Goal: Task Accomplishment & Management: Manage account settings

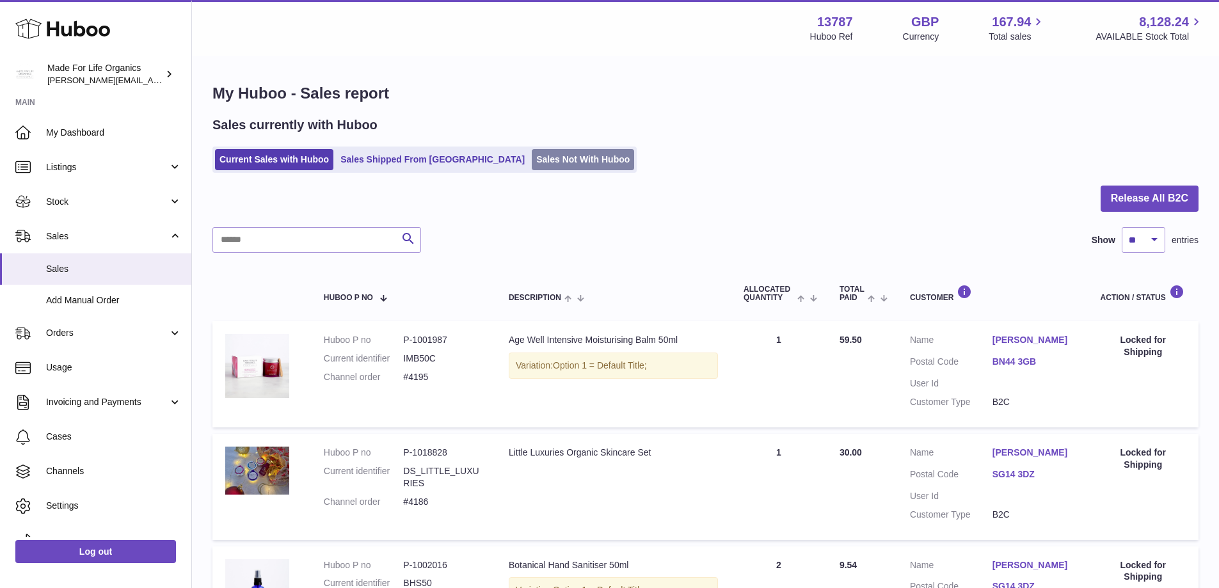
click at [532, 168] on link "Sales Not With Huboo" at bounding box center [583, 159] width 102 height 21
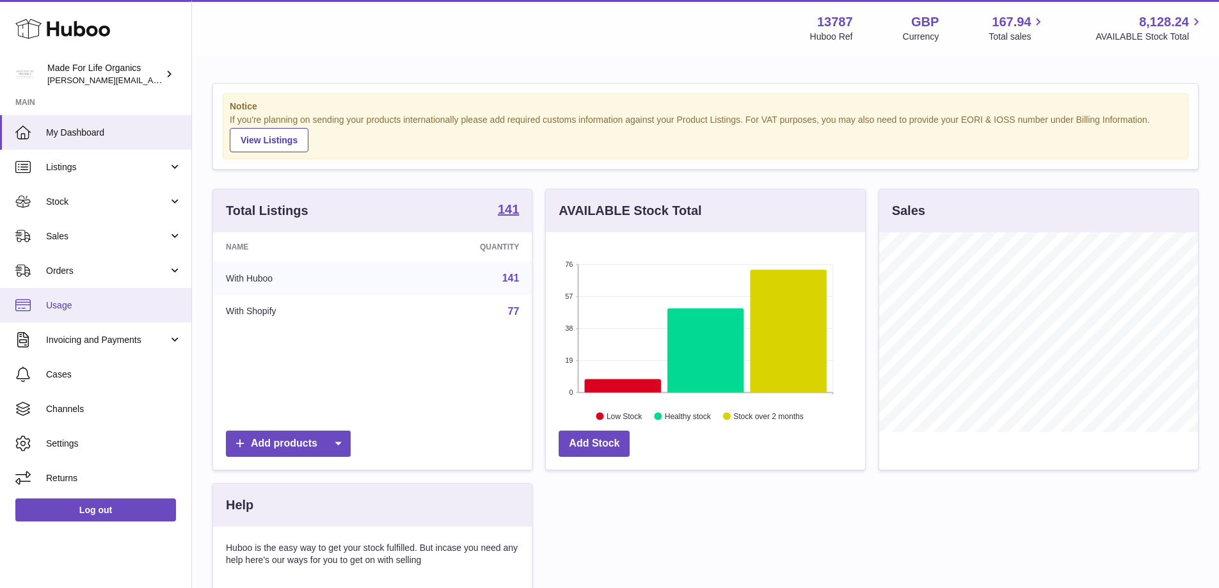
scroll to position [200, 319]
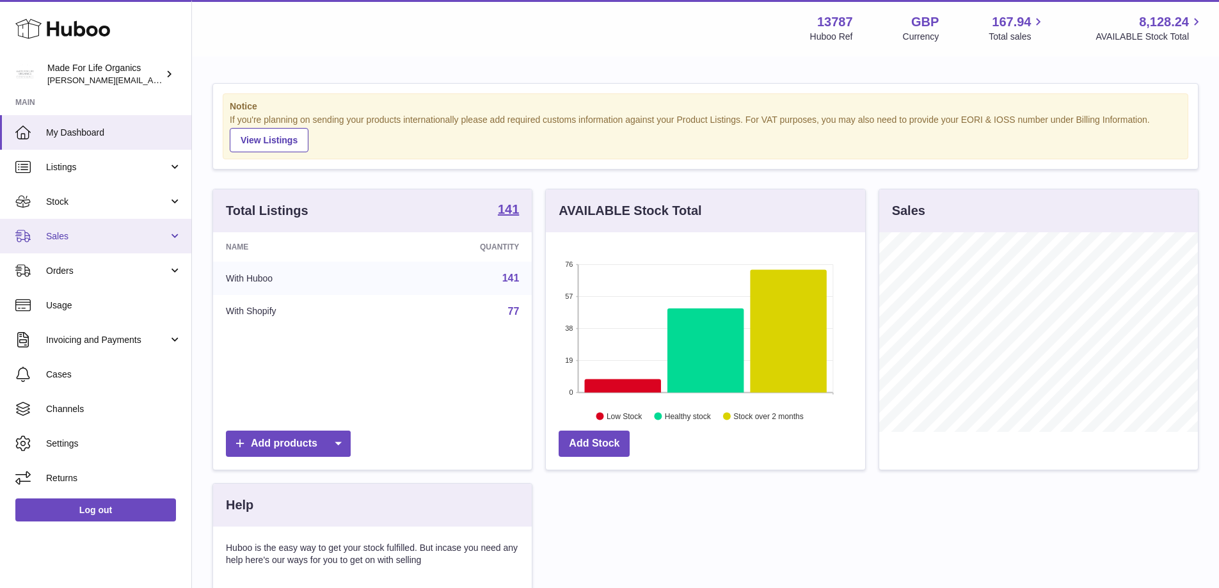
click at [51, 237] on span "Sales" at bounding box center [107, 236] width 122 height 12
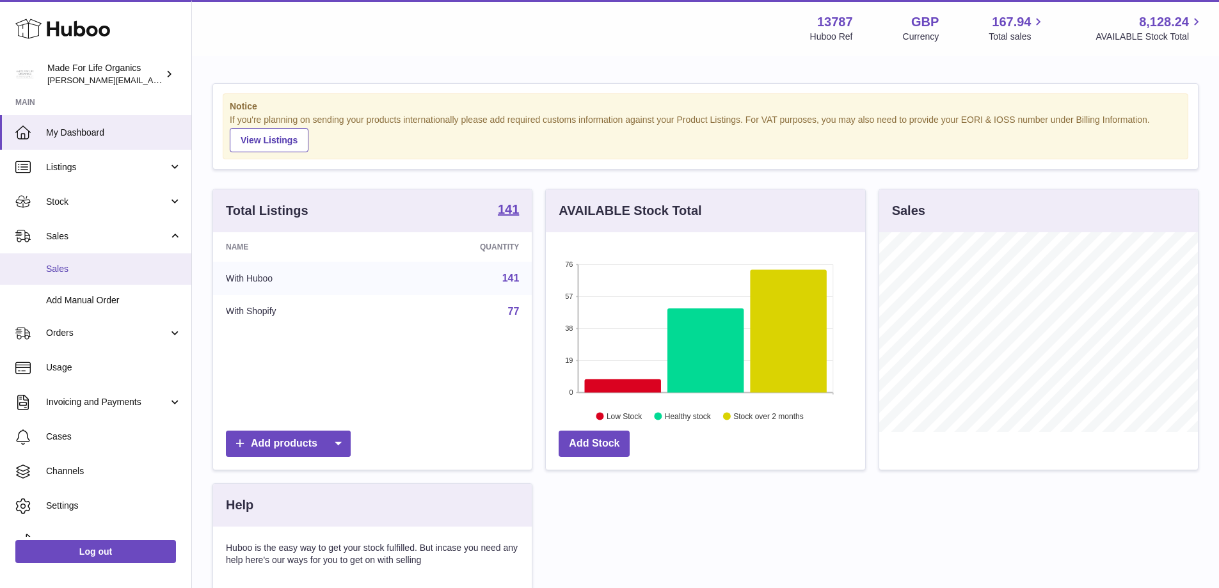
click at [65, 273] on span "Sales" at bounding box center [114, 269] width 136 height 12
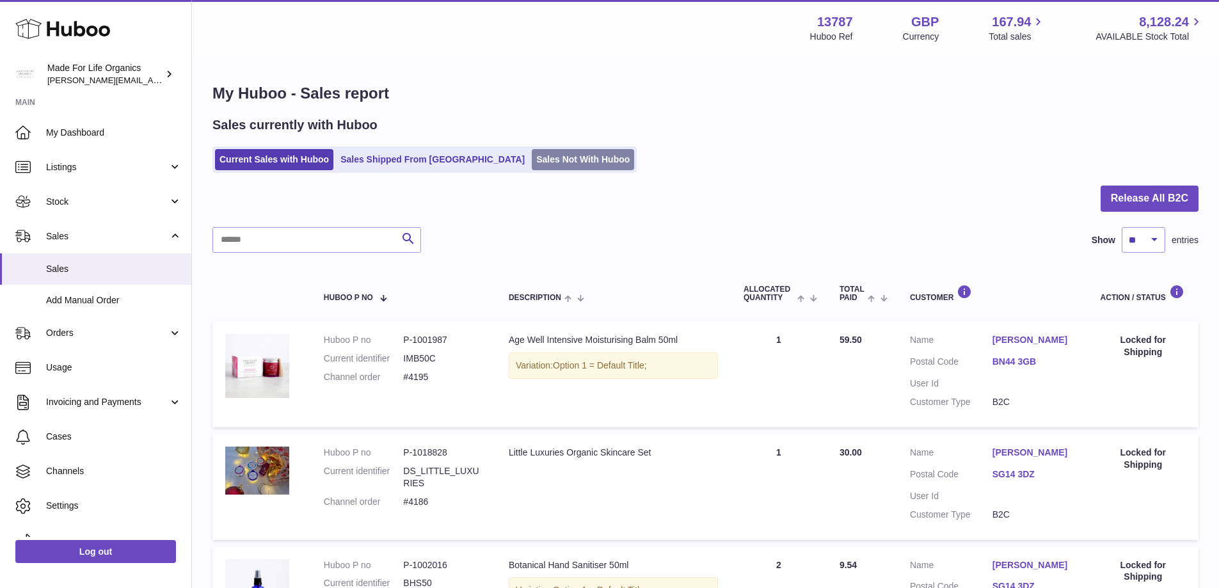
click at [532, 155] on link "Sales Not With Huboo" at bounding box center [583, 159] width 102 height 21
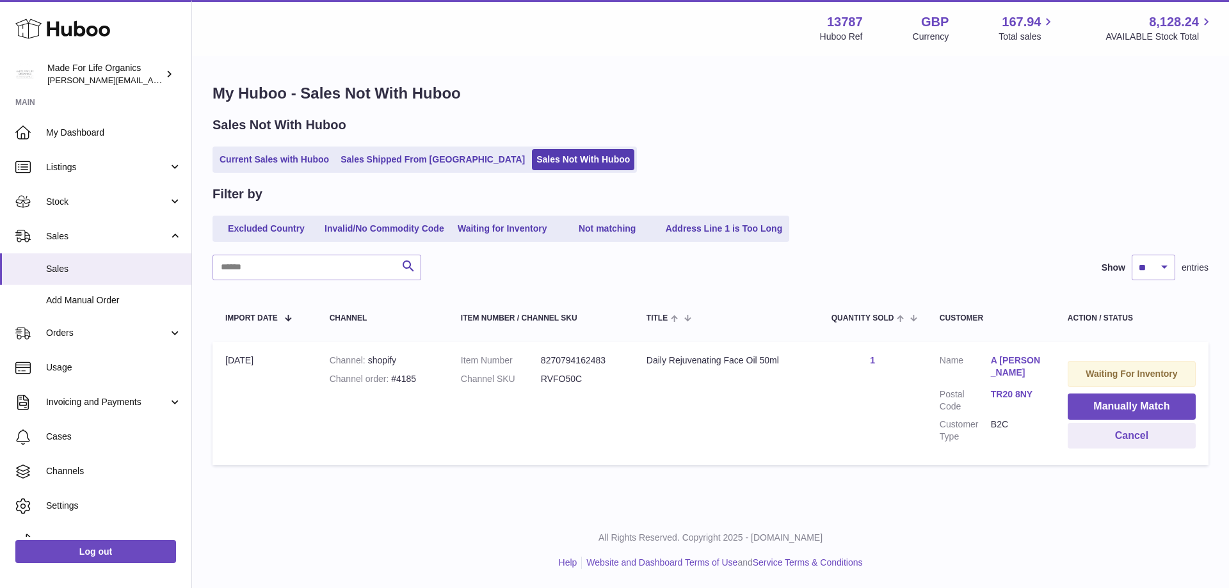
click at [253, 145] on div "Sales Not With Huboo Current Sales with Huboo Sales Shipped From Huboo Sales No…" at bounding box center [710, 144] width 996 height 56
drag, startPoint x: 253, startPoint y: 159, endPoint x: 237, endPoint y: 128, distance: 34.9
click at [252, 159] on link "Current Sales with Huboo" at bounding box center [274, 159] width 118 height 21
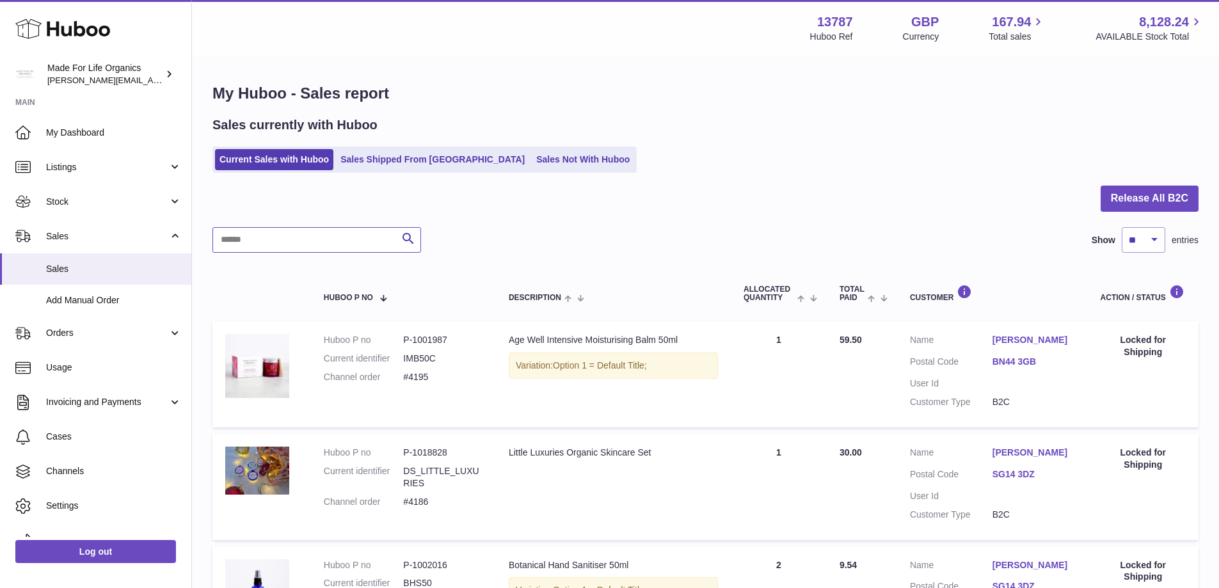
click at [308, 238] on input "text" at bounding box center [316, 240] width 209 height 26
type input "******"
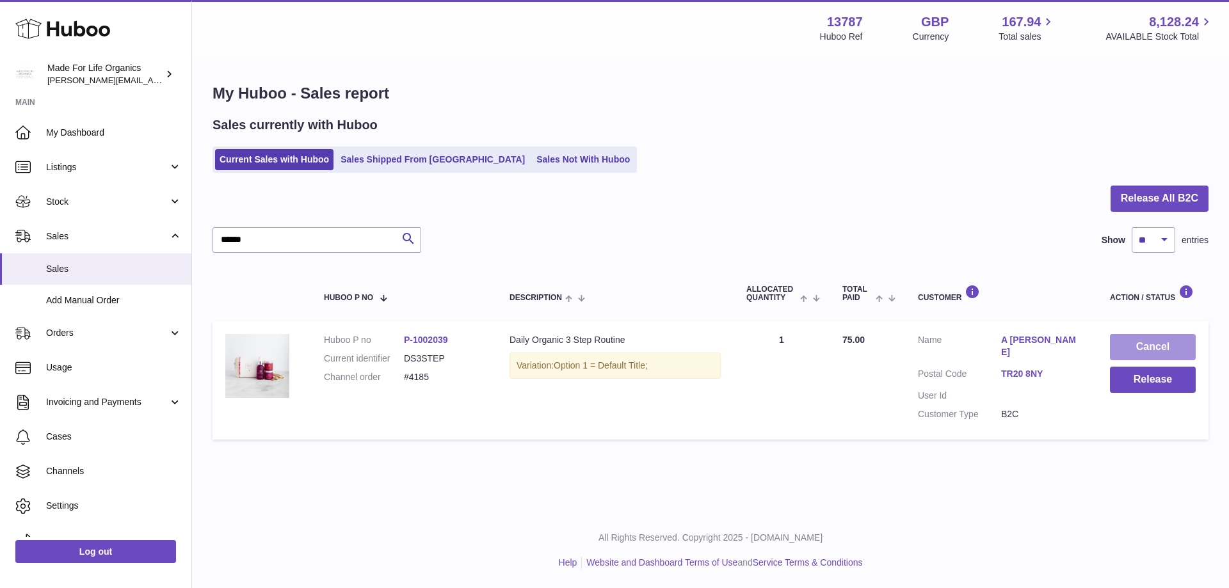
click at [1140, 346] on button "Cancel" at bounding box center [1153, 347] width 86 height 26
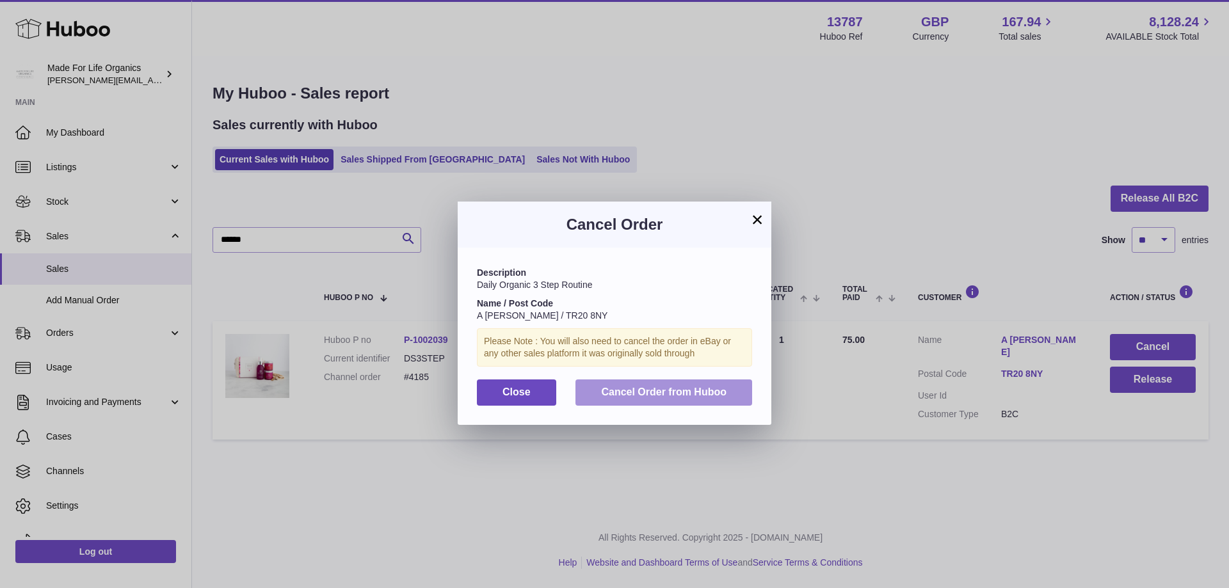
click at [602, 390] on span "Cancel Order from Huboo" at bounding box center [663, 391] width 125 height 11
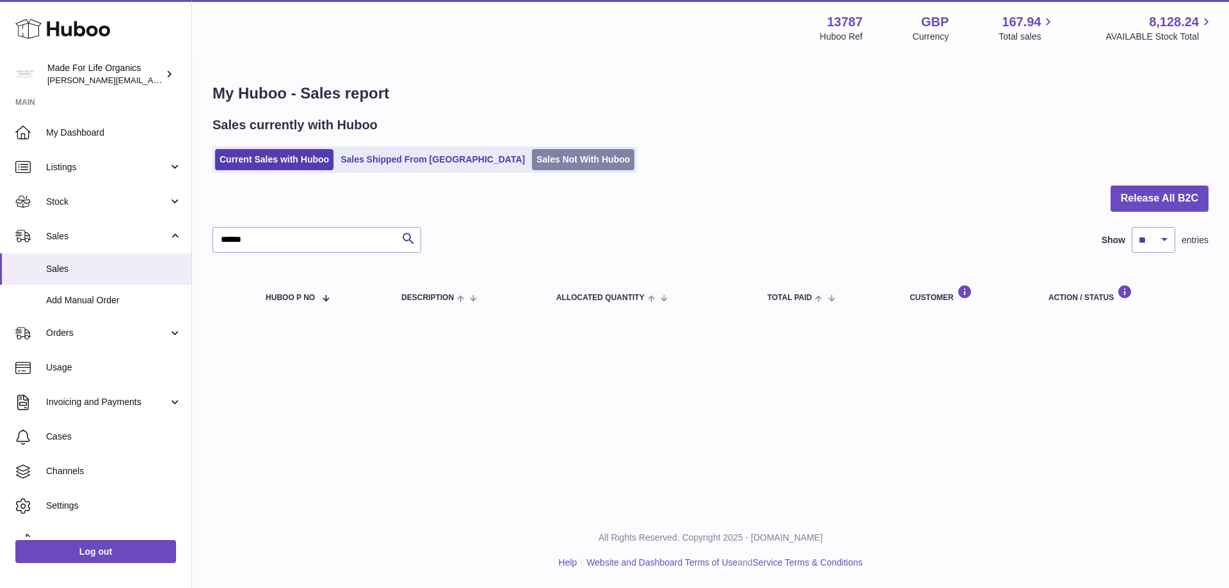
click at [539, 154] on link "Sales Not With Huboo" at bounding box center [583, 159] width 102 height 21
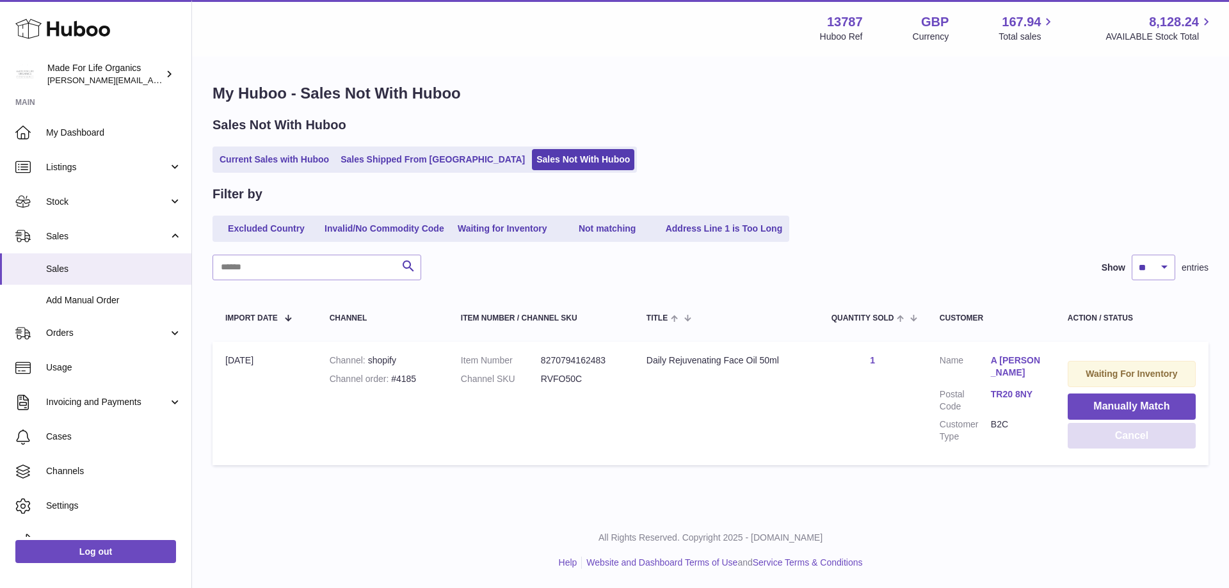
click at [1175, 434] on button "Cancel" at bounding box center [1131, 436] width 128 height 26
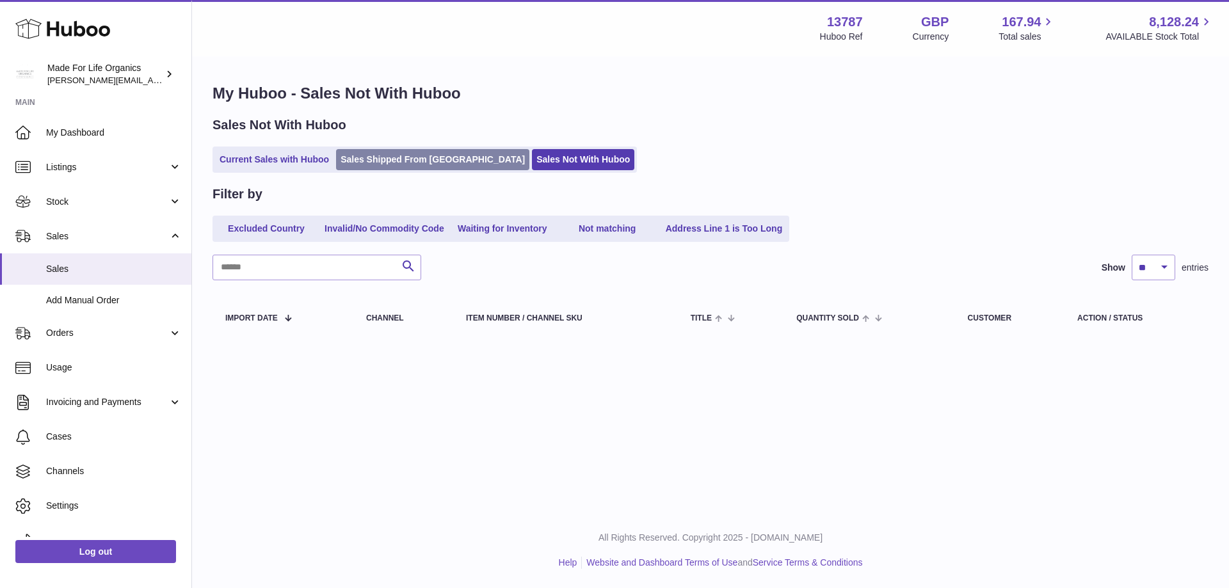
click at [394, 153] on link "Sales Shipped From [GEOGRAPHIC_DATA]" at bounding box center [432, 159] width 193 height 21
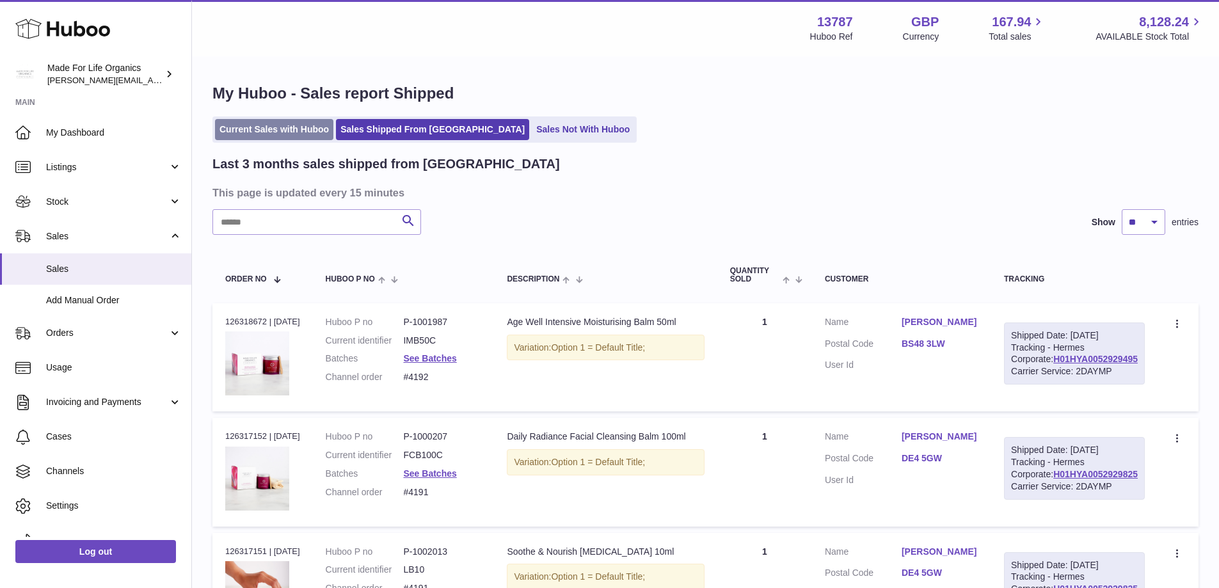
click at [245, 124] on link "Current Sales with Huboo" at bounding box center [274, 129] width 118 height 21
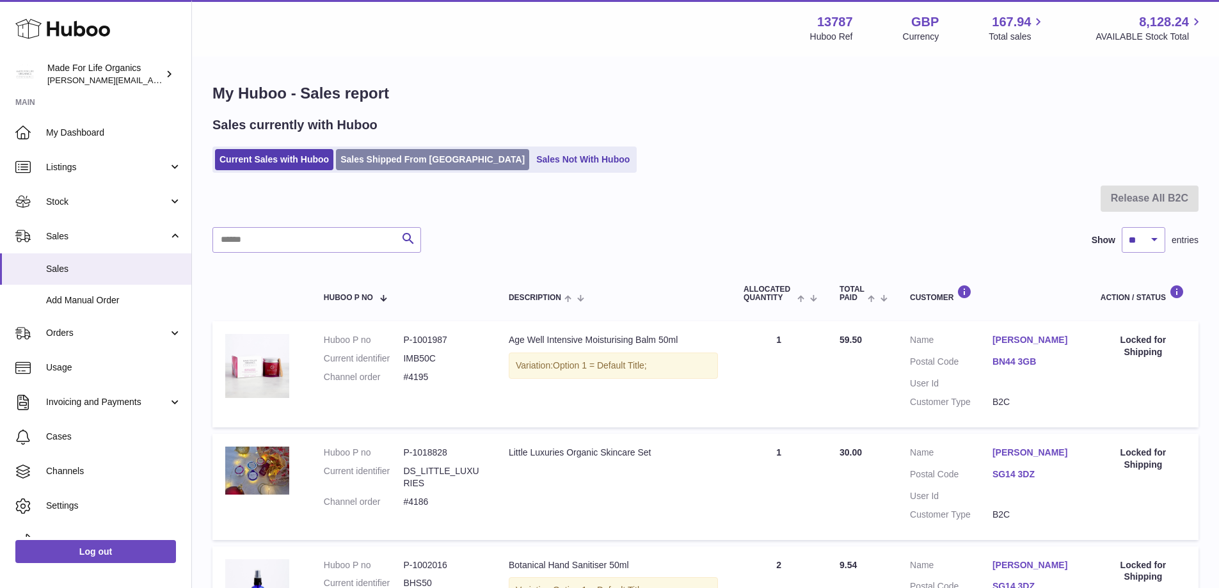
click at [406, 159] on link "Sales Shipped From [GEOGRAPHIC_DATA]" at bounding box center [432, 159] width 193 height 21
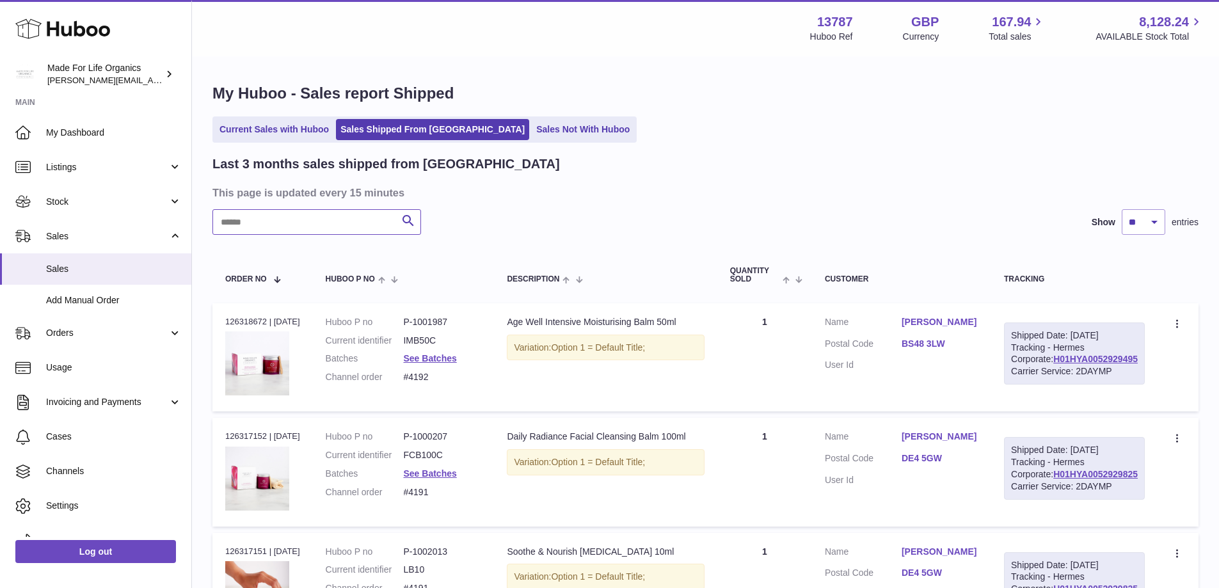
click at [273, 226] on input "text" at bounding box center [316, 222] width 209 height 26
type input "******"
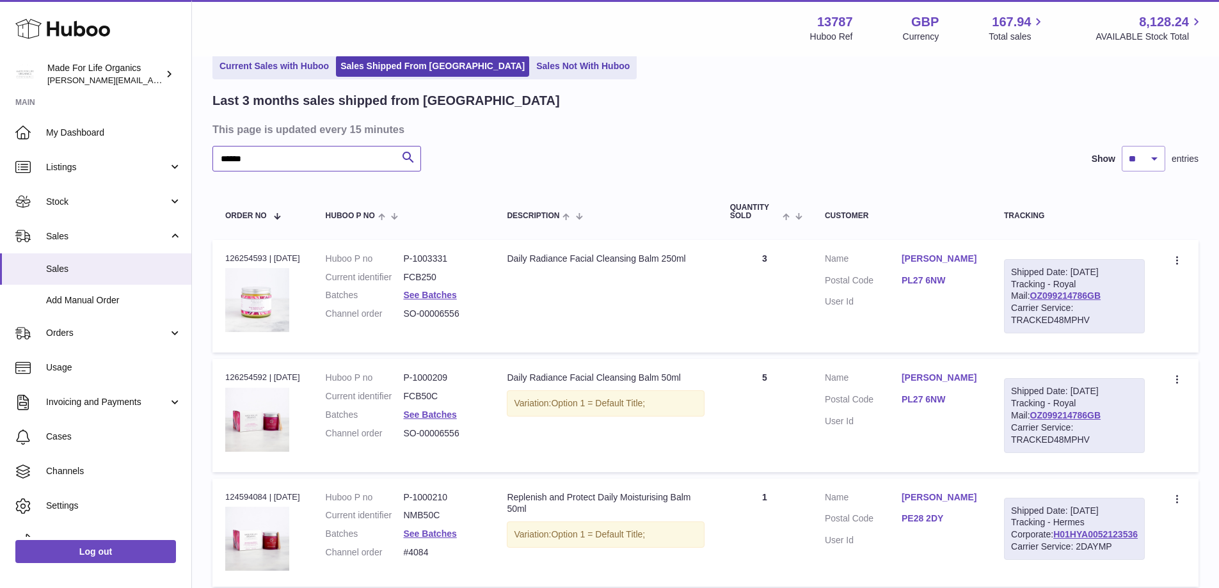
scroll to position [64, 0]
drag, startPoint x: 216, startPoint y: 155, endPoint x: 222, endPoint y: 173, distance: 18.4
click at [196, 156] on div "My Huboo - Sales report Shipped Current Sales with Huboo Sales Shipped From [GE…" at bounding box center [705, 421] width 1027 height 854
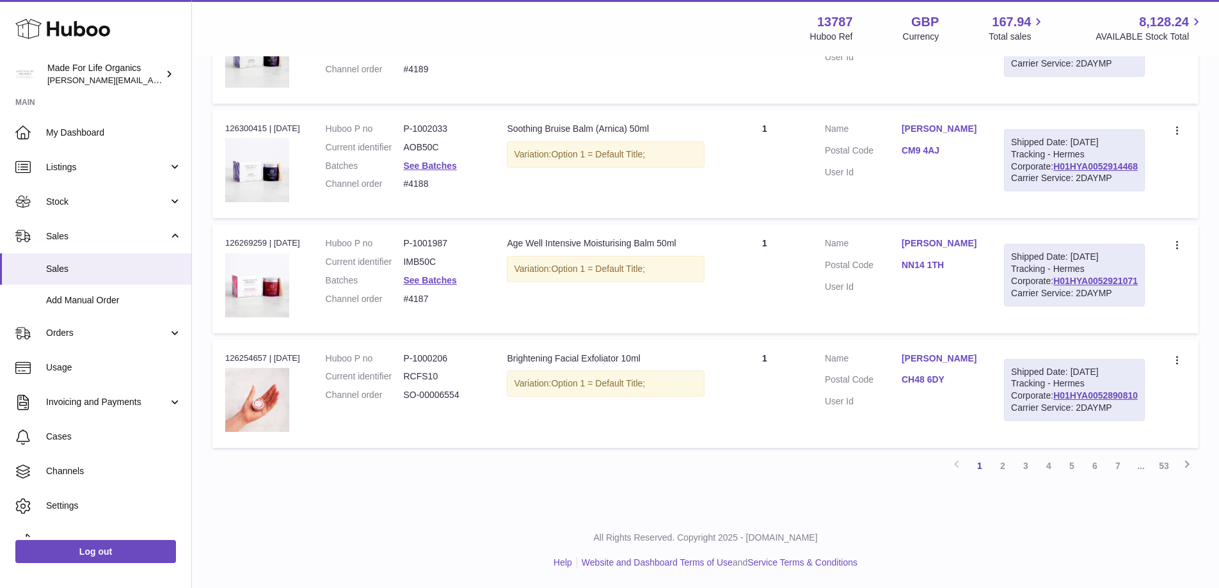
scroll to position [1284, 0]
click at [998, 463] on link "2" at bounding box center [1002, 465] width 23 height 23
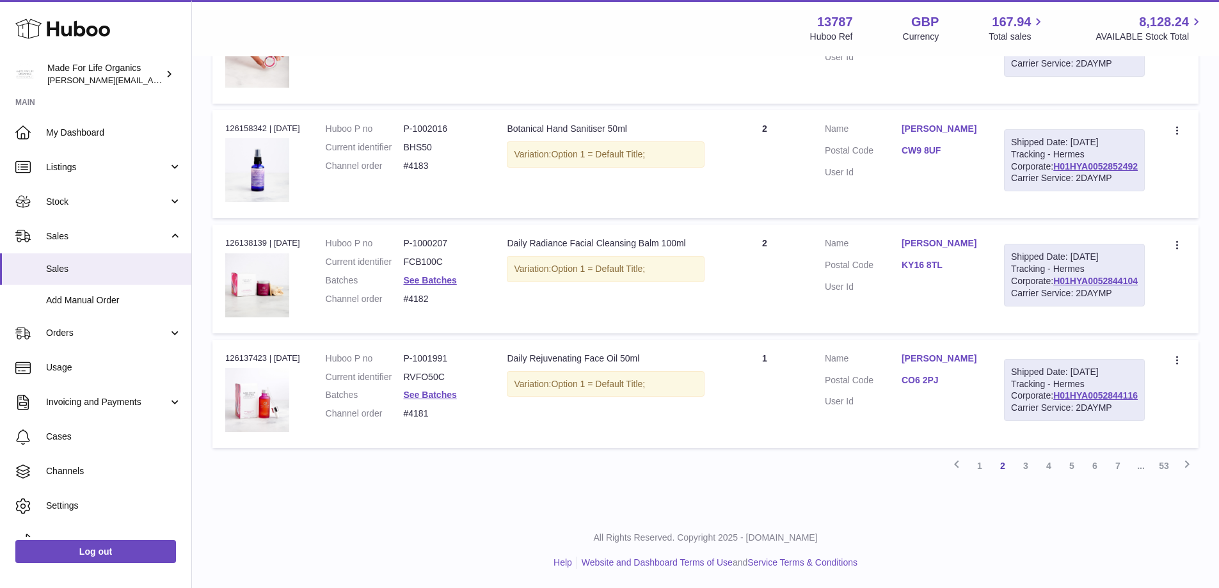
scroll to position [1209, 0]
click at [92, 291] on link "Add Manual Order" at bounding box center [95, 300] width 191 height 31
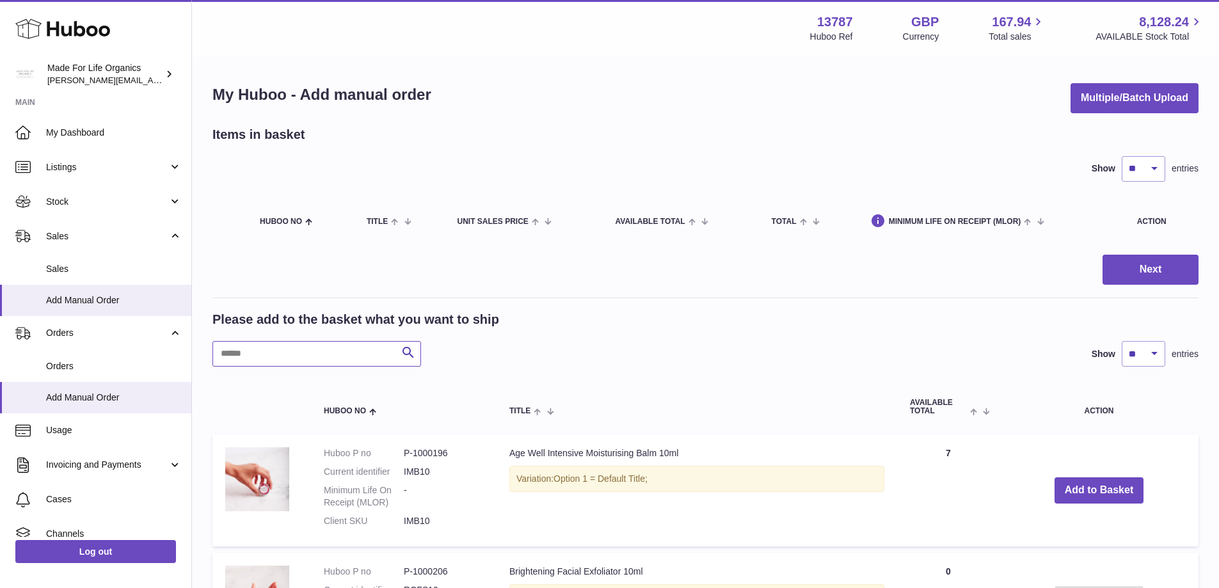
click at [316, 355] on input "text" at bounding box center [316, 354] width 209 height 26
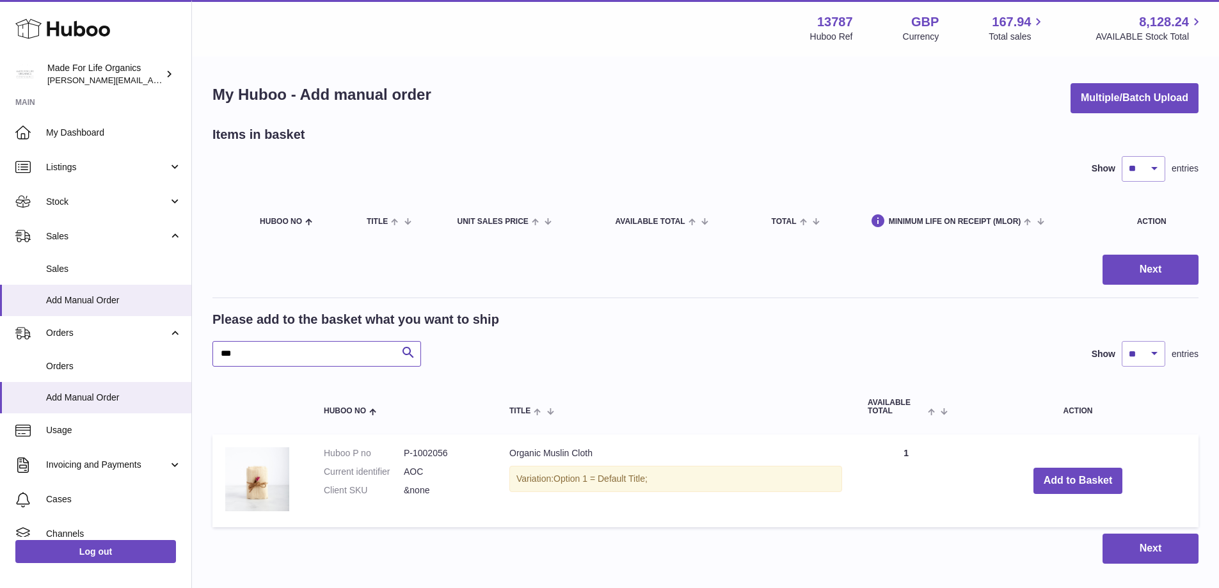
type input "***"
